Goal: Information Seeking & Learning: Learn about a topic

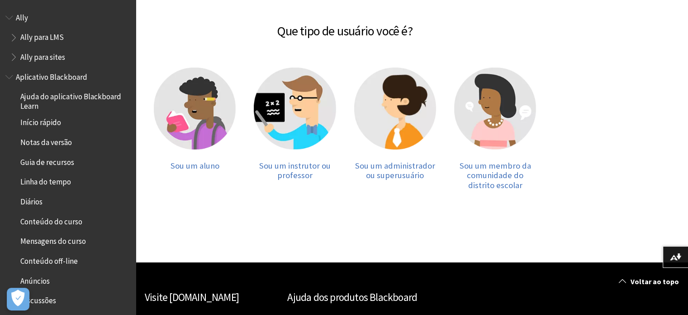
scroll to position [157, 0]
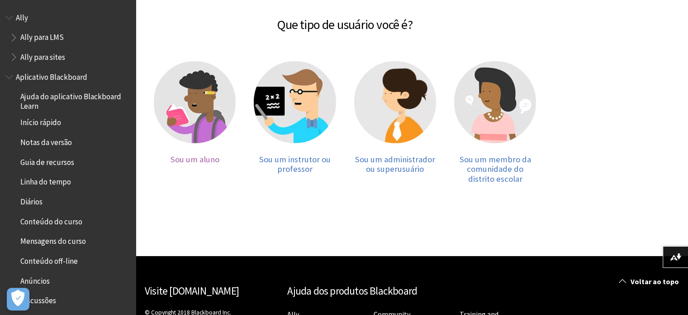
click at [179, 94] on img at bounding box center [195, 102] width 82 height 82
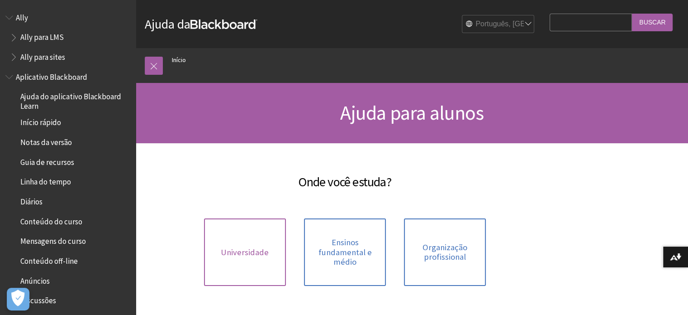
click at [234, 251] on span "Universidade" at bounding box center [245, 252] width 48 height 10
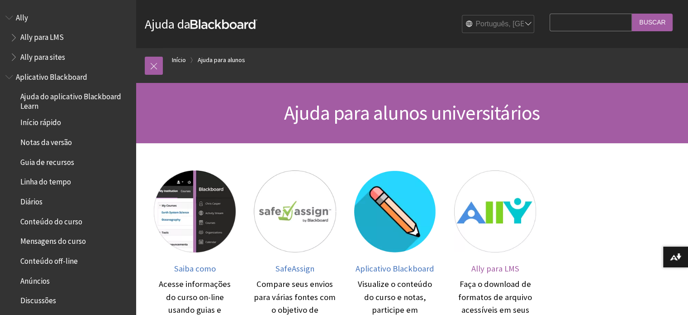
click at [514, 218] on img at bounding box center [495, 211] width 82 height 82
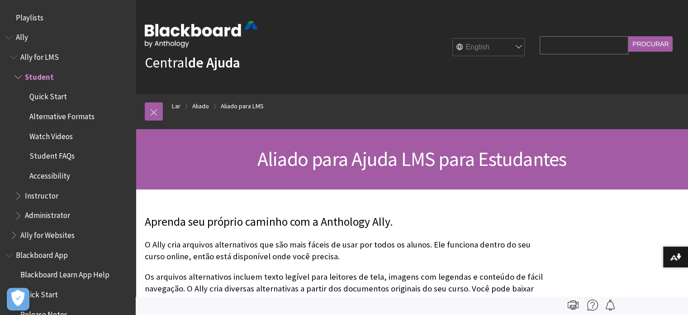
scroll to position [56, 0]
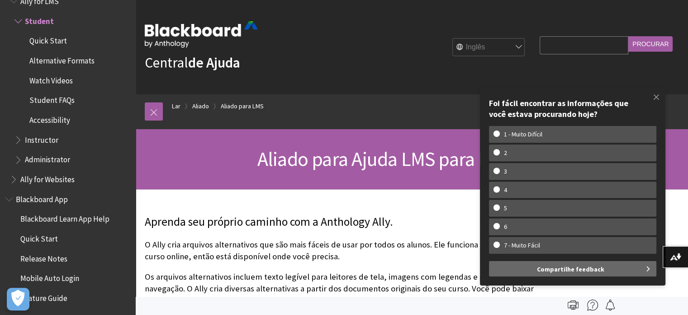
click at [56, 42] on span "Quick Start" at bounding box center [48, 39] width 38 height 12
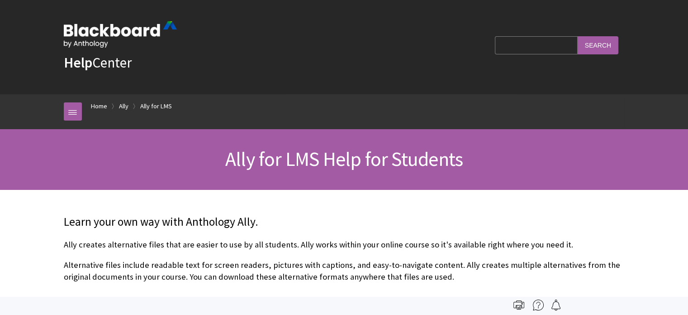
scroll to position [56, 0]
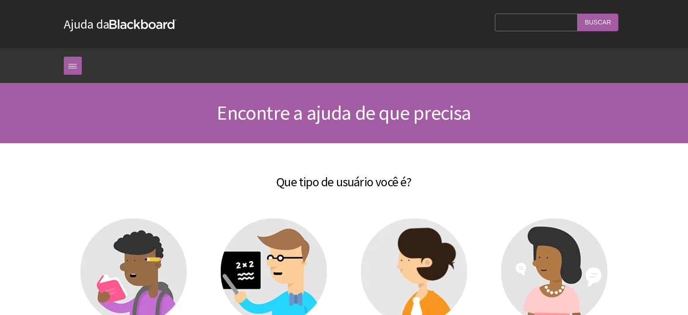
scroll to position [157, 0]
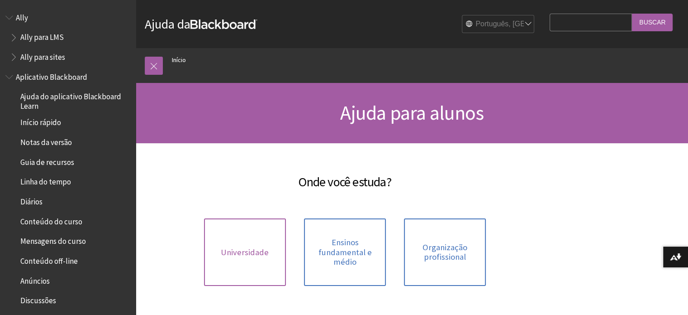
click at [244, 249] on span "Universidade" at bounding box center [245, 252] width 48 height 10
